Goal: Task Accomplishment & Management: Use online tool/utility

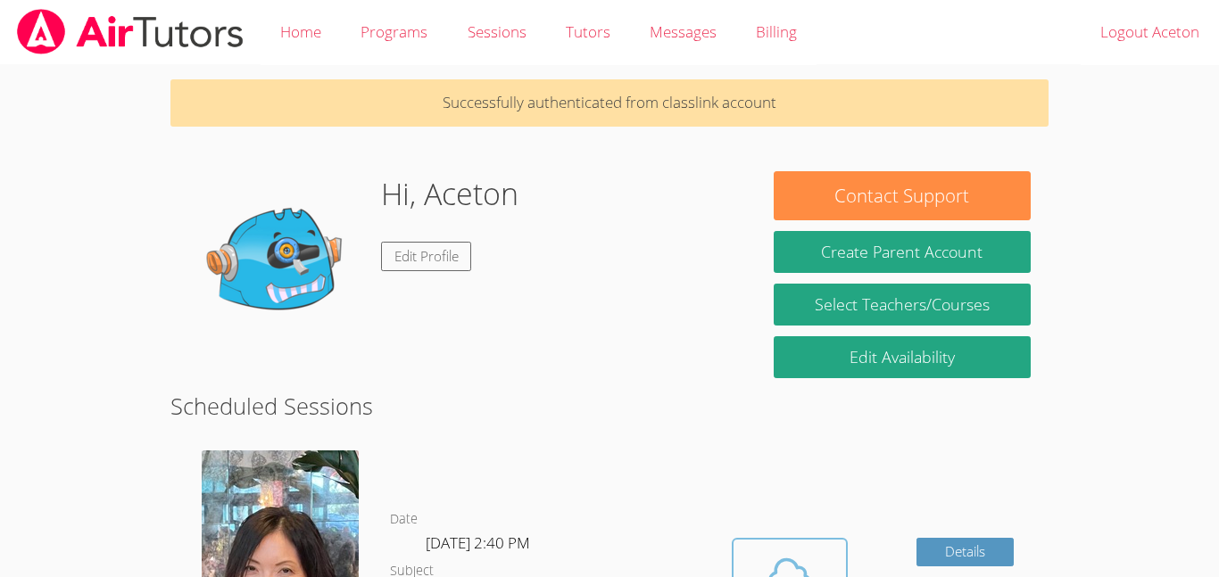
click at [808, 564] on icon at bounding box center [790, 575] width 50 height 50
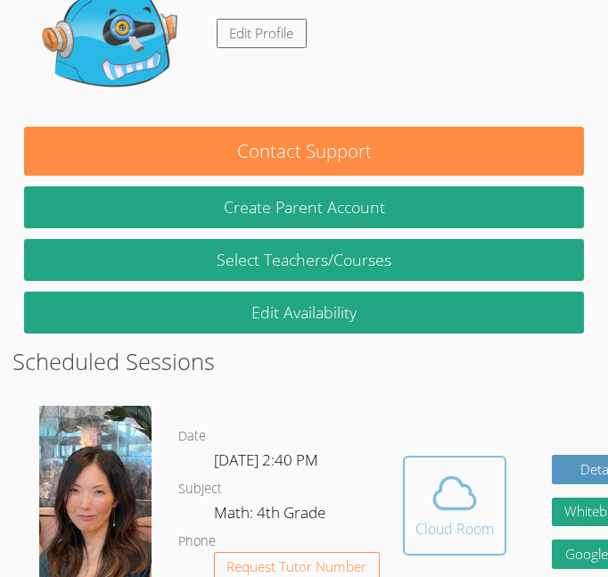
scroll to position [238, 0]
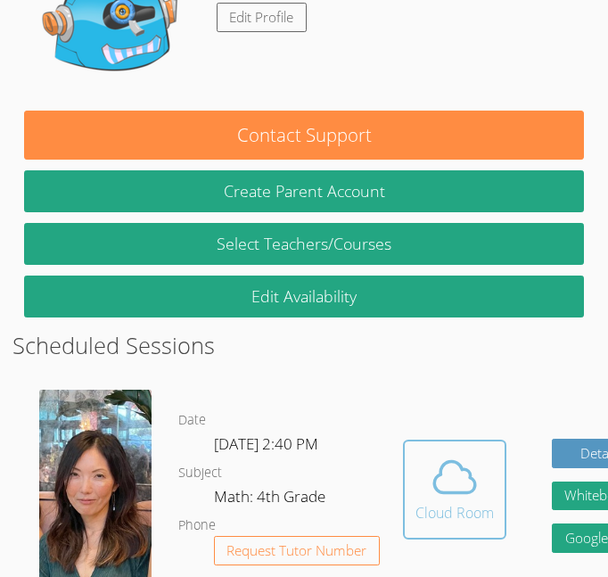
click at [416, 502] on div "Cloud Room" at bounding box center [455, 512] width 79 height 21
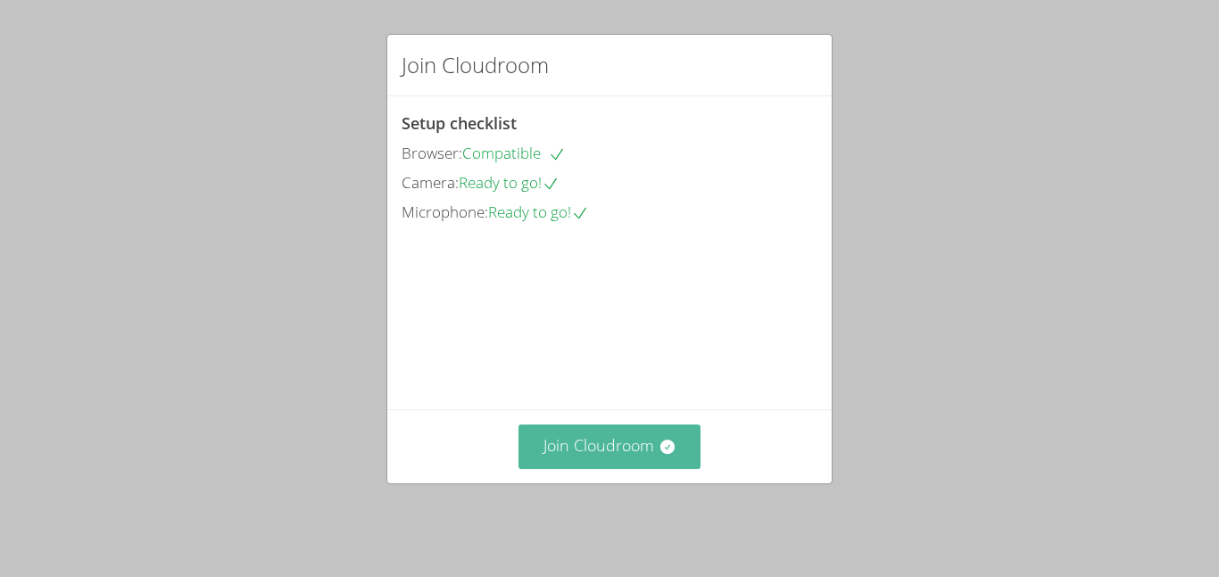
click at [581, 458] on button "Join Cloudroom" at bounding box center [609, 447] width 183 height 44
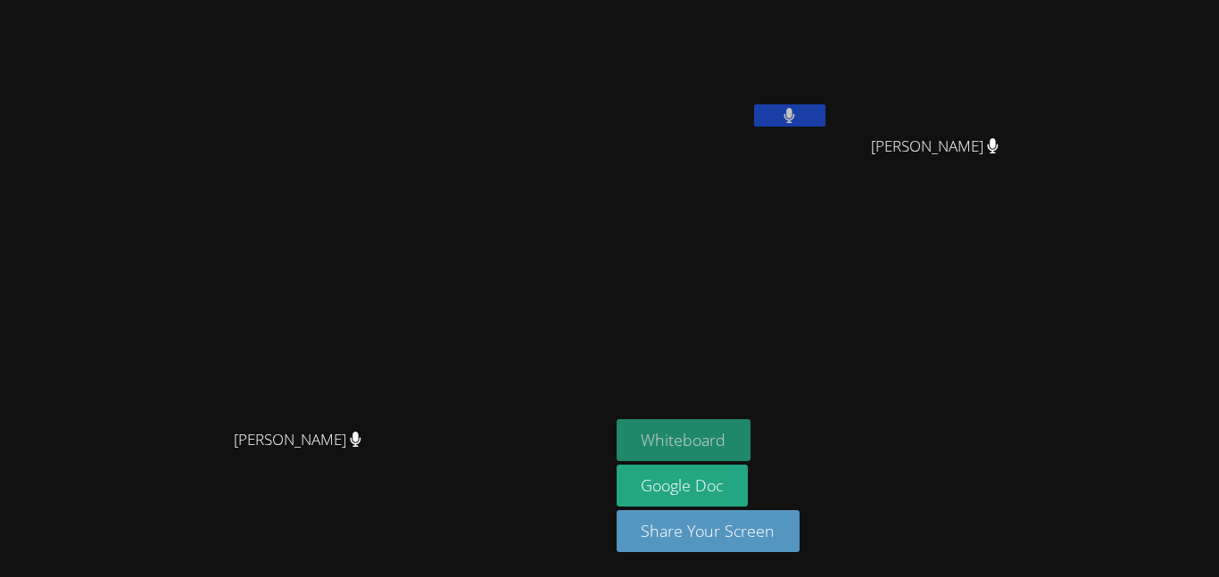
click at [751, 438] on button "Whiteboard" at bounding box center [683, 440] width 135 height 42
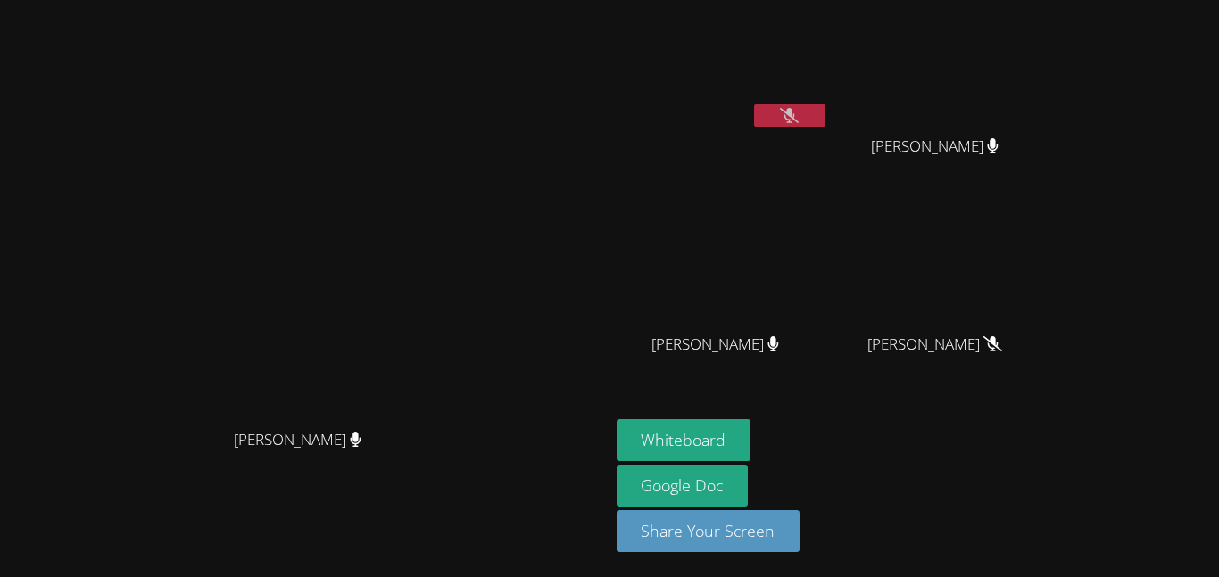
click at [798, 120] on icon at bounding box center [789, 115] width 19 height 15
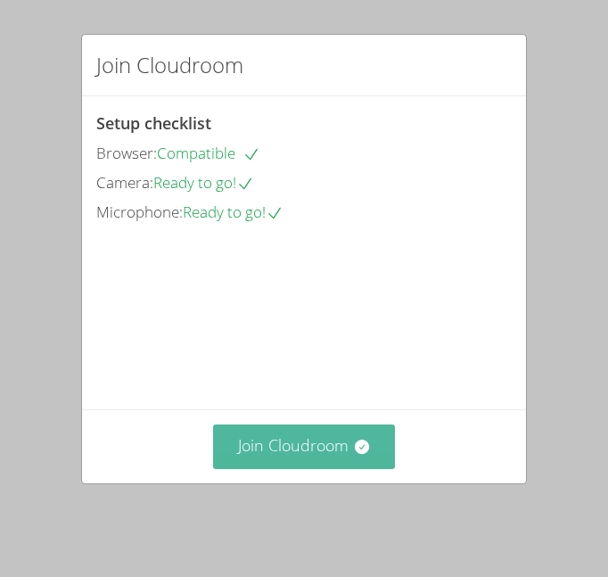
click at [326, 442] on button "Join Cloudroom" at bounding box center [304, 447] width 183 height 44
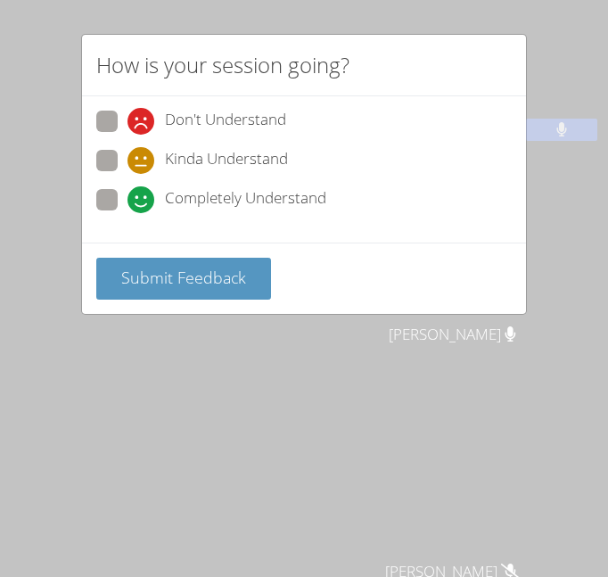
click at [162, 203] on div "Completely Understand" at bounding box center [227, 199] width 199 height 27
click at [143, 203] on input "Completely Understand" at bounding box center [135, 196] width 15 height 15
radio input "true"
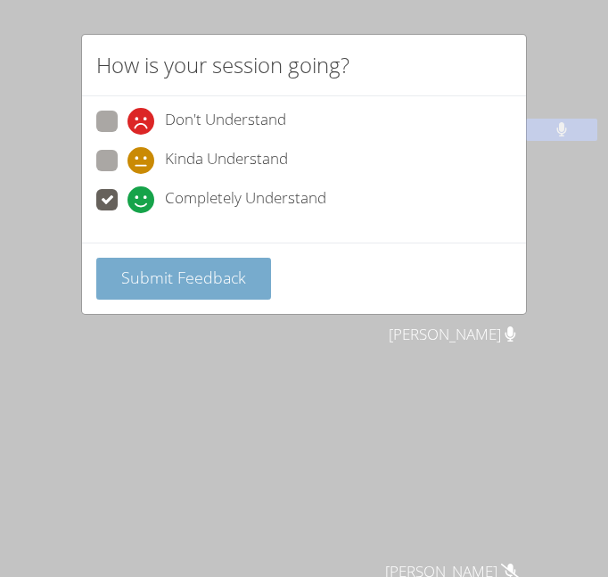
click at [169, 268] on span "Submit Feedback" at bounding box center [183, 277] width 125 height 21
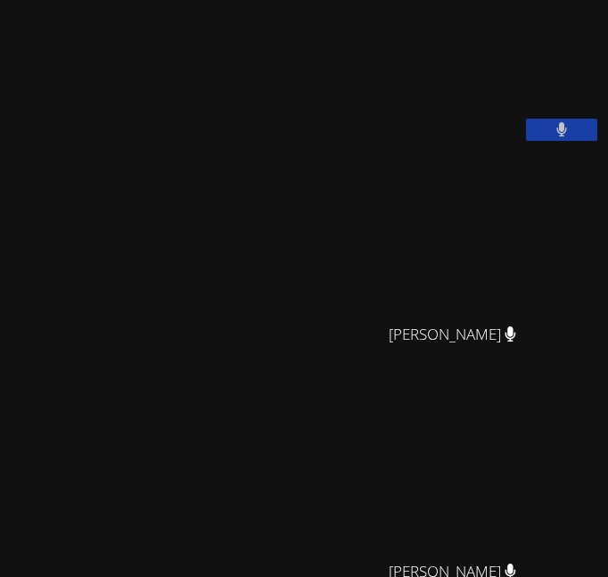
click at [327, 315] on video at bounding box center [461, 235] width 268 height 159
click at [541, 141] on button at bounding box center [561, 130] width 71 height 22
click at [567, 141] on button at bounding box center [561, 130] width 71 height 22
click at [540, 141] on button at bounding box center [561, 130] width 71 height 22
click at [569, 141] on button at bounding box center [561, 130] width 71 height 22
